Goal: Use online tool/utility: Utilize a website feature to perform a specific function

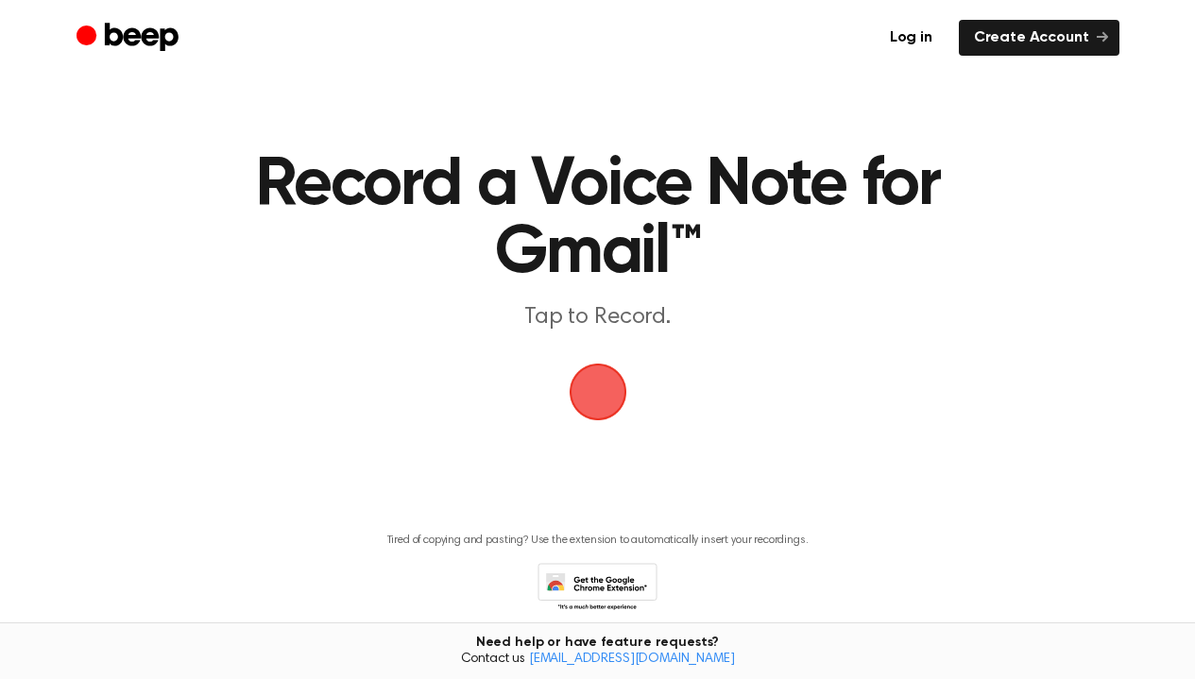
click at [603, 400] on span "button" at bounding box center [597, 392] width 93 height 93
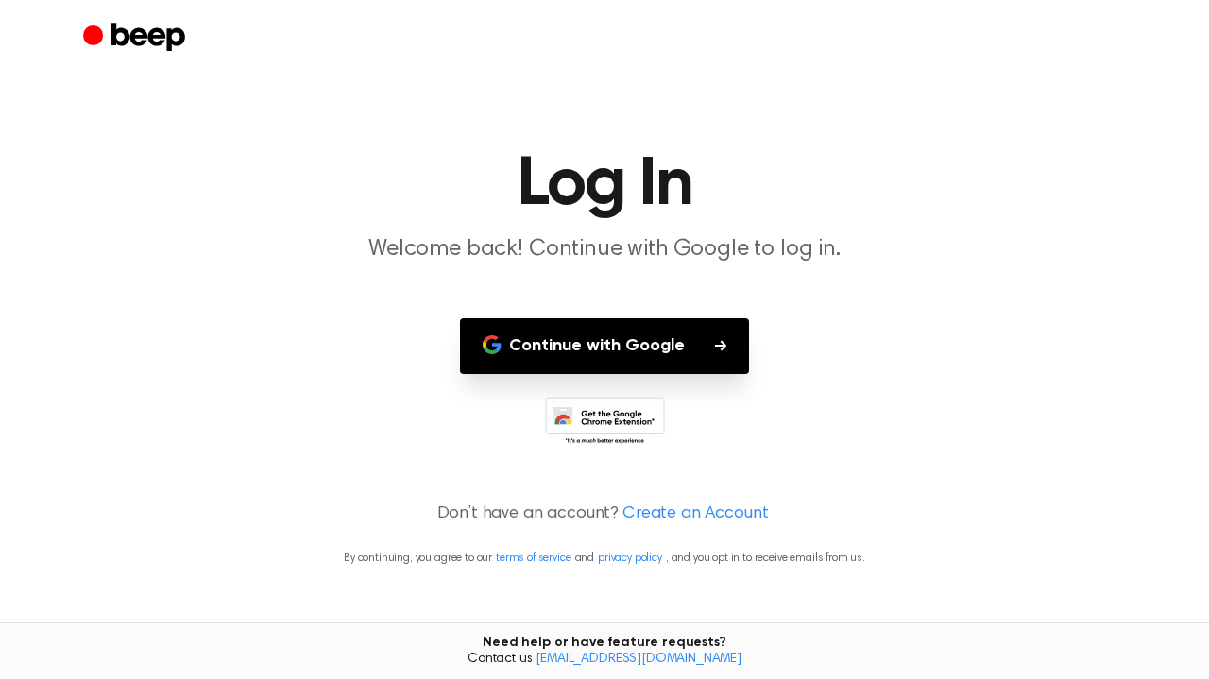
click at [572, 356] on button "Continue with Google" at bounding box center [604, 346] width 289 height 56
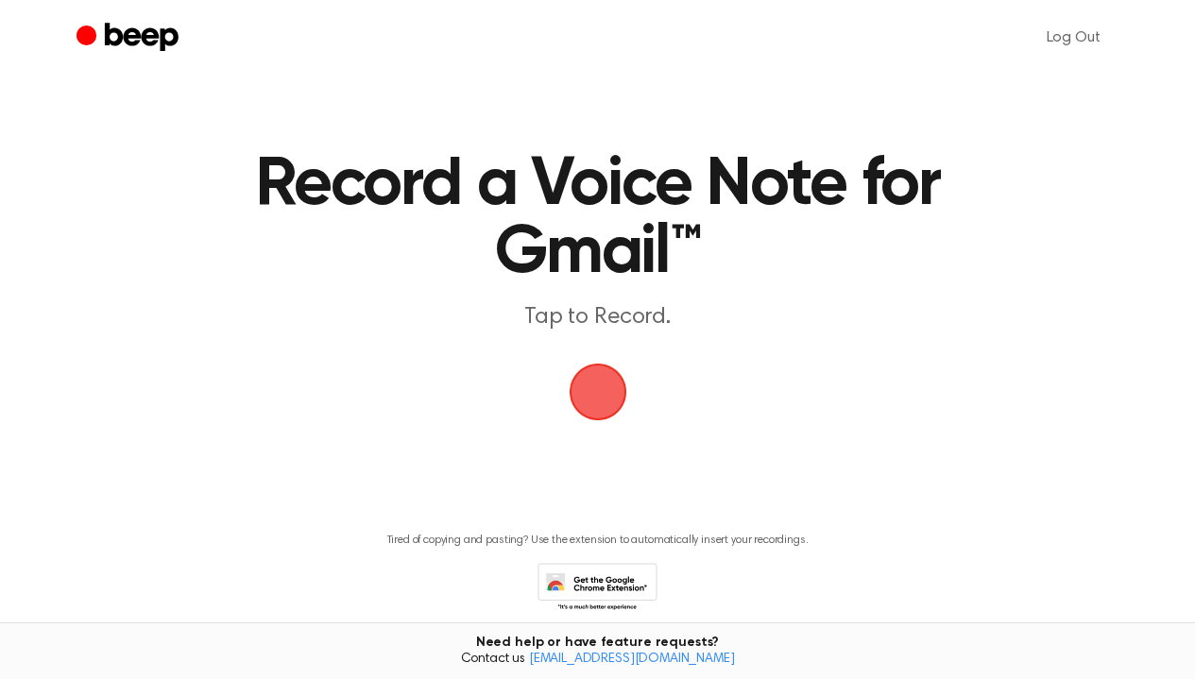
click at [591, 400] on span "button" at bounding box center [597, 392] width 104 height 104
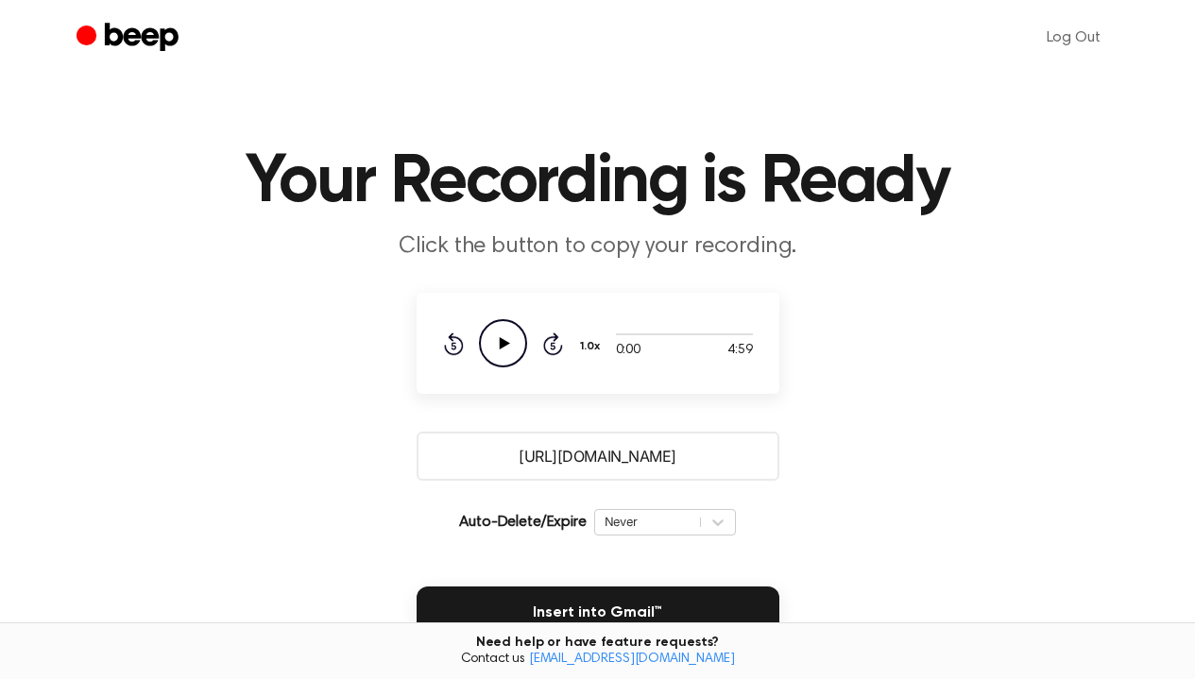
scroll to position [4, 0]
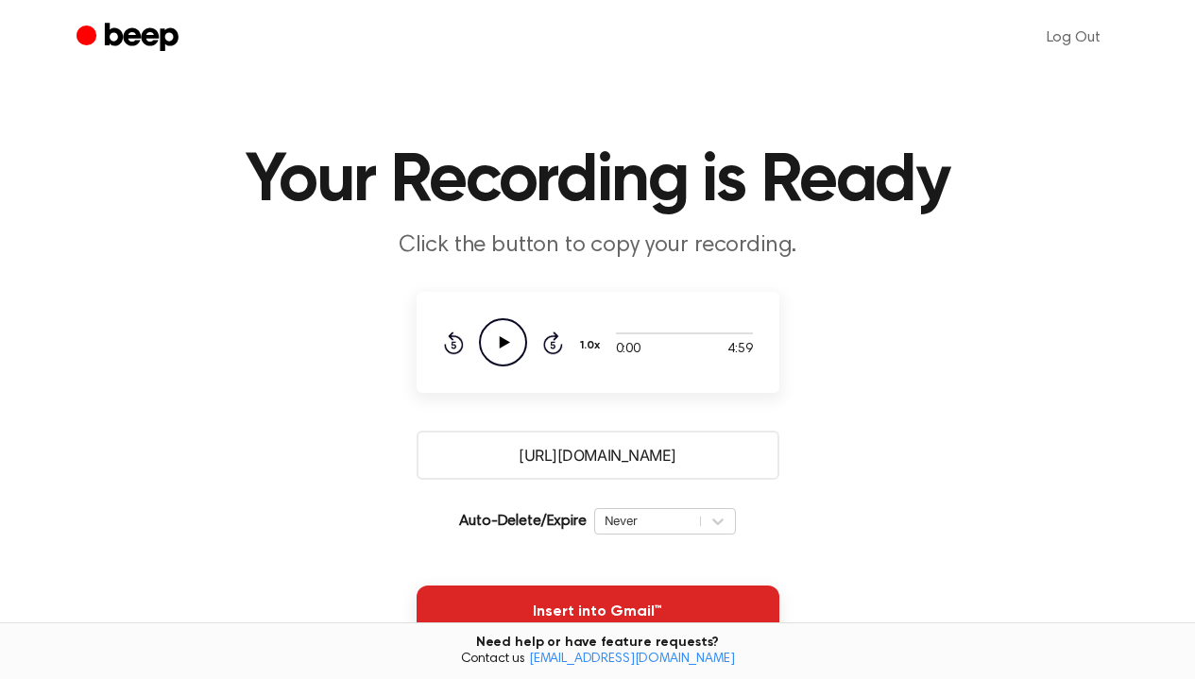
click at [523, 596] on button "Insert into Gmail™" at bounding box center [598, 612] width 363 height 53
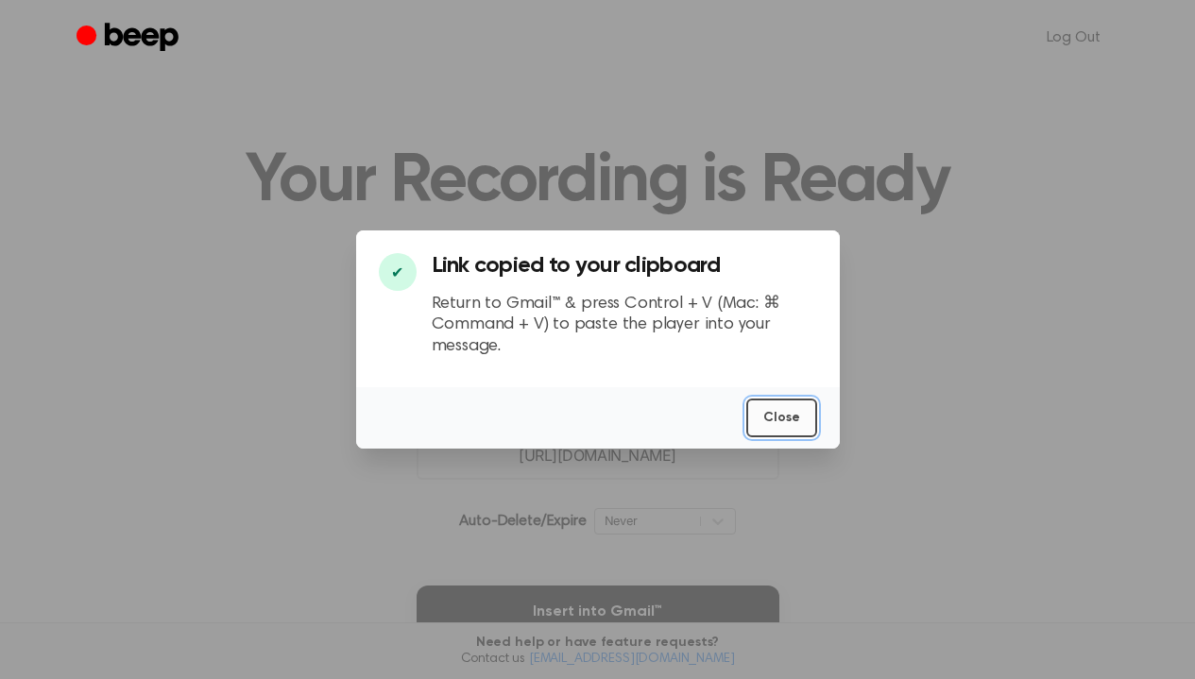
click at [780, 418] on button "Close" at bounding box center [781, 418] width 71 height 39
